Goal: Information Seeking & Learning: Learn about a topic

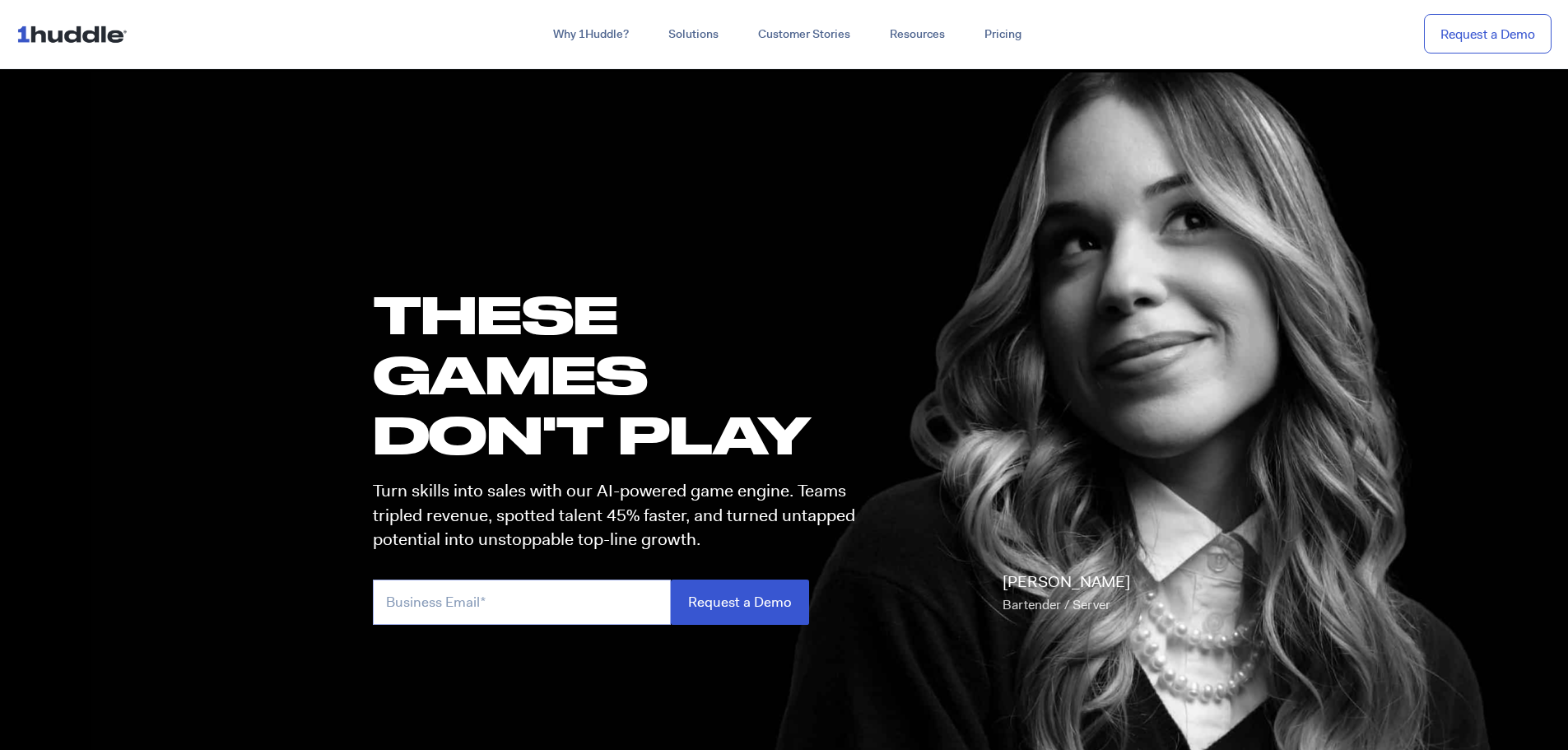
click at [437, 604] on input "email" at bounding box center [522, 602] width 298 height 45
click at [86, 25] on img at bounding box center [75, 33] width 118 height 32
click at [1000, 33] on link "Pricing" at bounding box center [1002, 34] width 76 height 30
click at [75, 27] on img at bounding box center [75, 33] width 118 height 32
